Goal: Navigation & Orientation: Find specific page/section

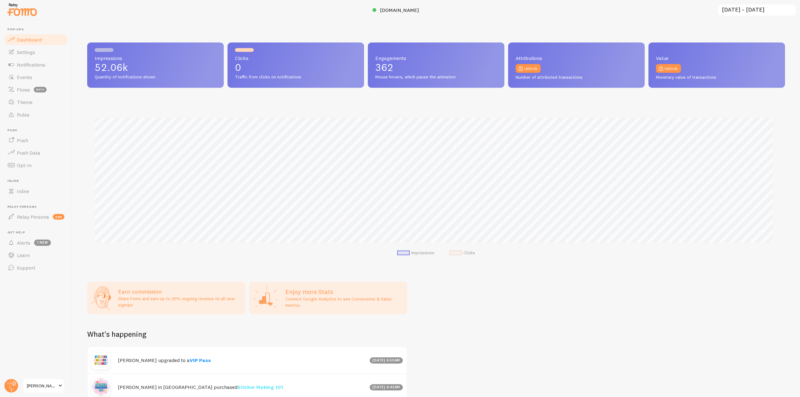
scroll to position [312242, 311713]
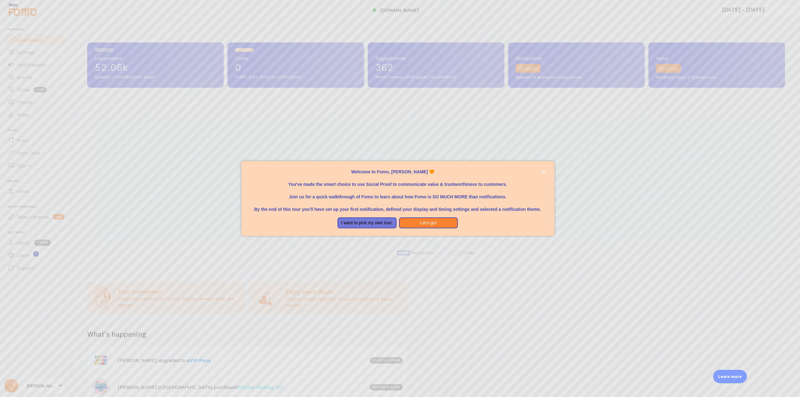
click at [32, 62] on div at bounding box center [400, 198] width 800 height 397
click at [542, 174] on button "close," at bounding box center [543, 172] width 7 height 7
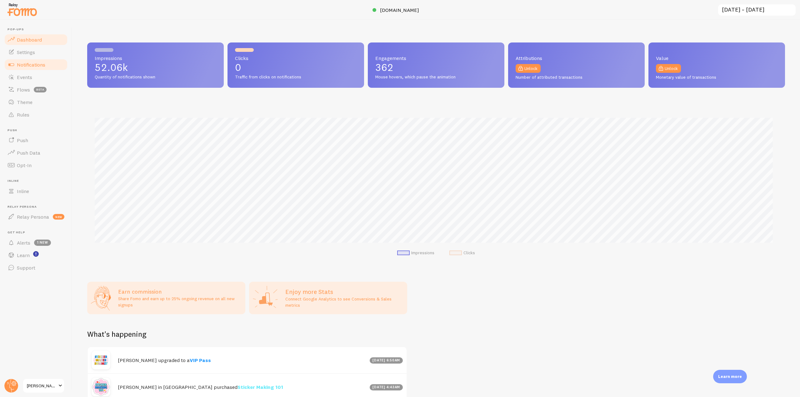
click at [44, 64] on span "Notifications" at bounding box center [31, 65] width 28 height 6
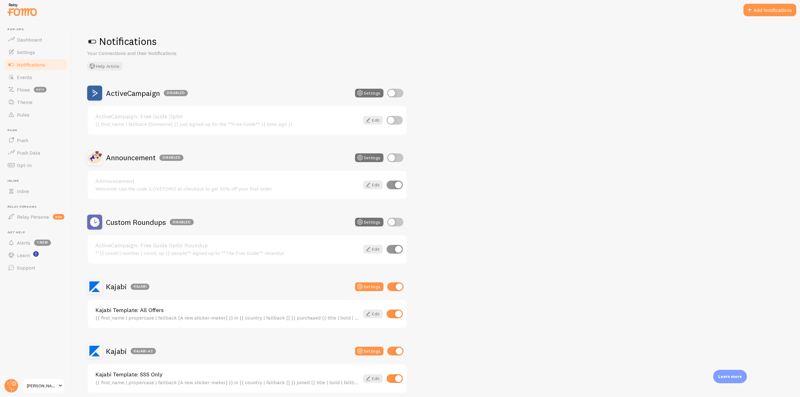
scroll to position [125, 0]
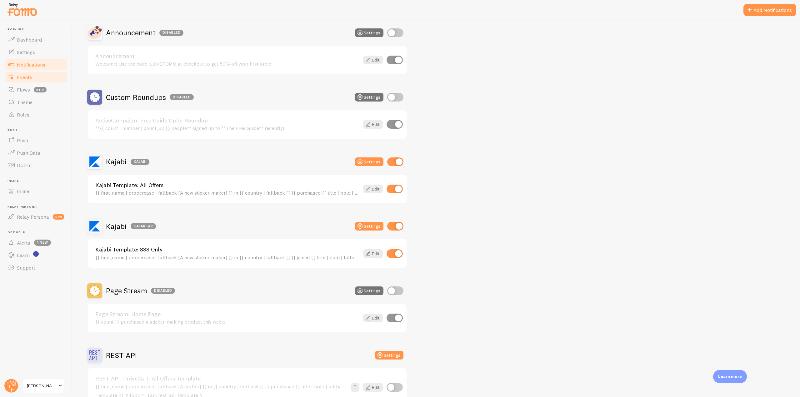
click at [29, 77] on span "Events" at bounding box center [24, 77] width 15 height 6
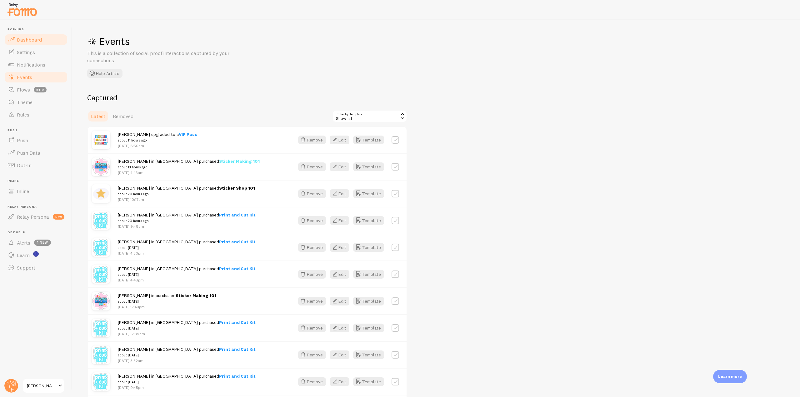
click at [41, 36] on link "Dashboard" at bounding box center [36, 39] width 64 height 12
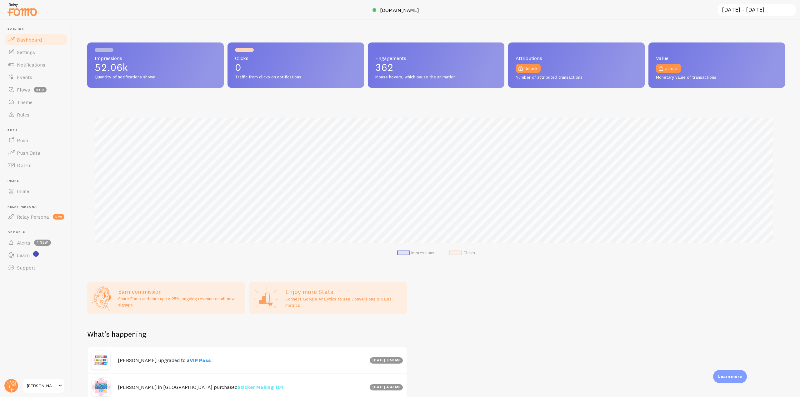
scroll to position [164, 693]
